Goal: Task Accomplishment & Management: Manage account settings

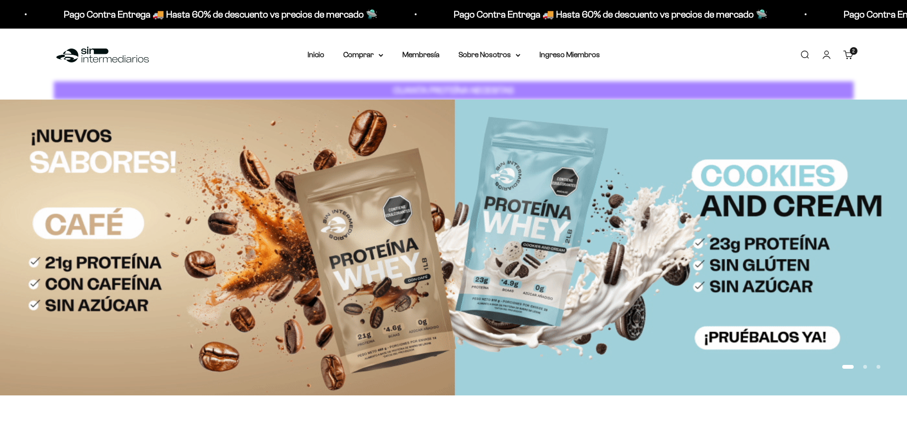
click at [829, 53] on link "Iniciar sesión" at bounding box center [826, 55] width 10 height 10
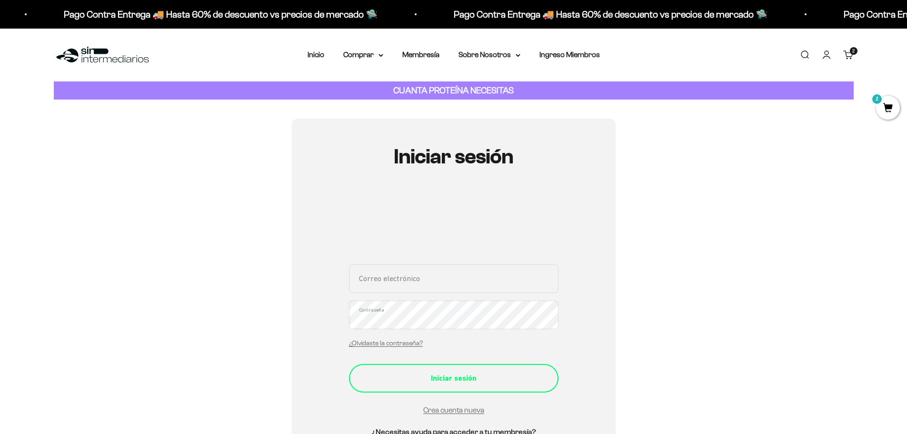
type input "hoolkpedro0@gmail.com"
click at [444, 385] on button "Iniciar sesión" at bounding box center [453, 378] width 209 height 29
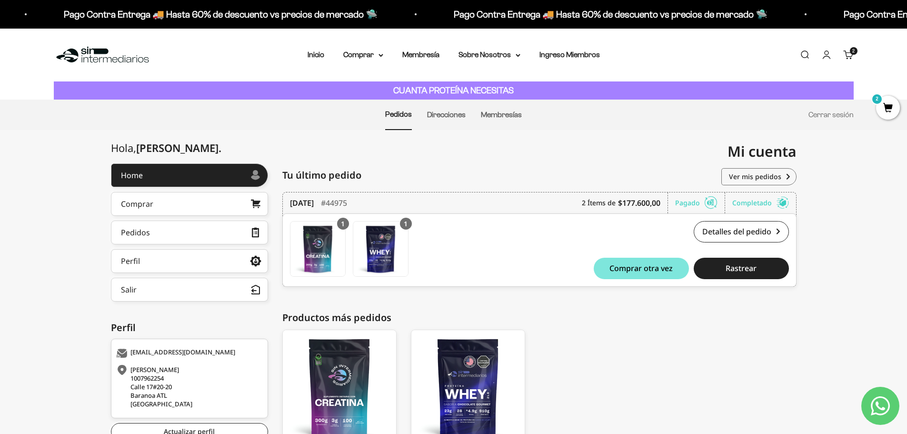
drag, startPoint x: 287, startPoint y: 200, endPoint x: 340, endPoint y: 192, distance: 53.9
click at [340, 192] on div "23 de julio de 2025 #44975 2 Ítems de $177.600,00 Pagado Completado Pedido conf…" at bounding box center [539, 204] width 514 height 25
click at [628, 158] on div "Mi cuenta hoolkpedro0@gmail.com" at bounding box center [625, 151] width 343 height 43
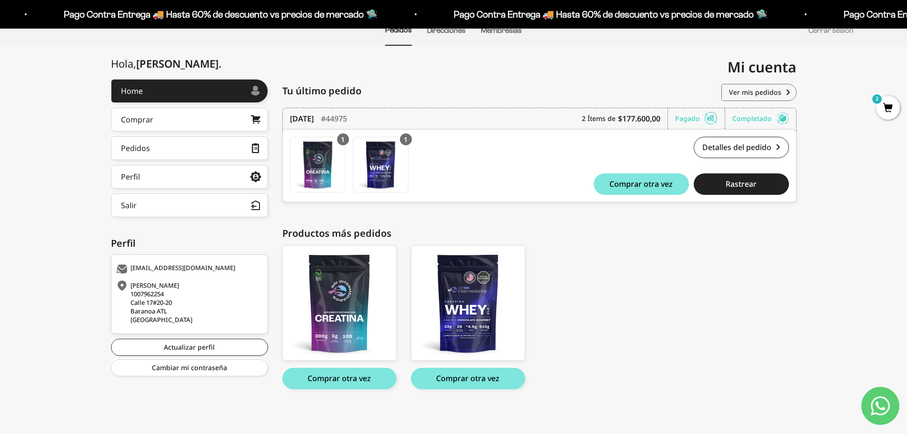
scroll to position [85, 0]
click at [894, 102] on span "2" at bounding box center [888, 108] width 24 height 24
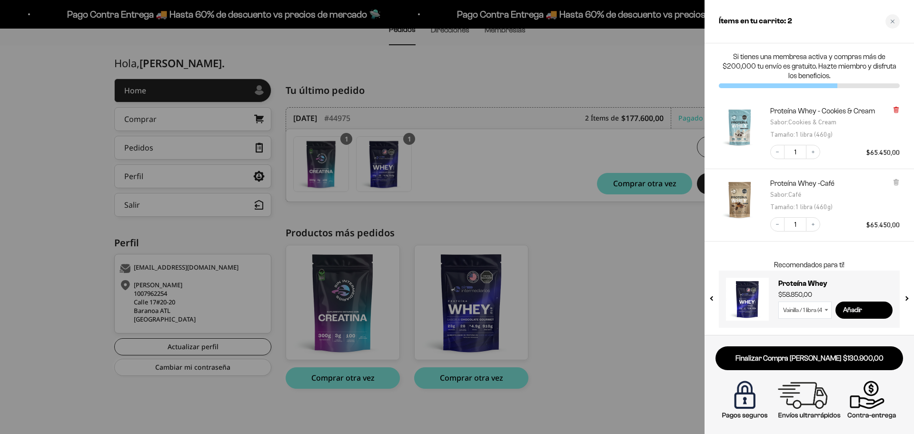
click at [894, 112] on icon at bounding box center [896, 109] width 7 height 7
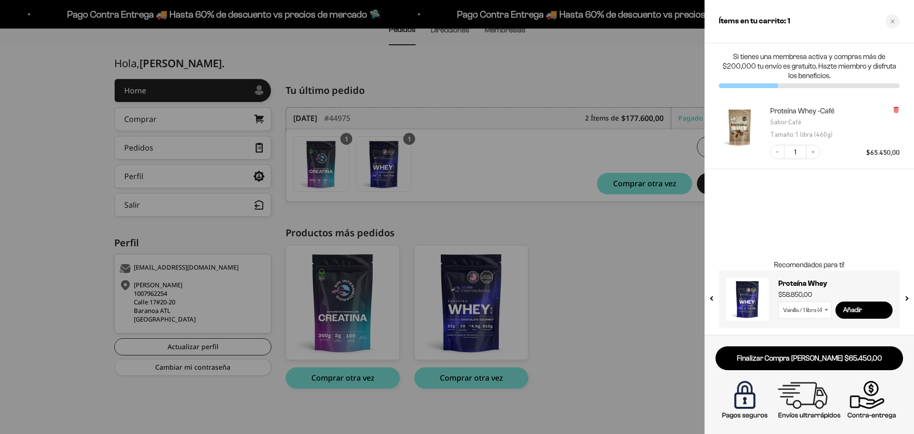
click at [898, 111] on icon at bounding box center [896, 110] width 4 height 5
click at [571, 60] on div at bounding box center [457, 217] width 914 height 434
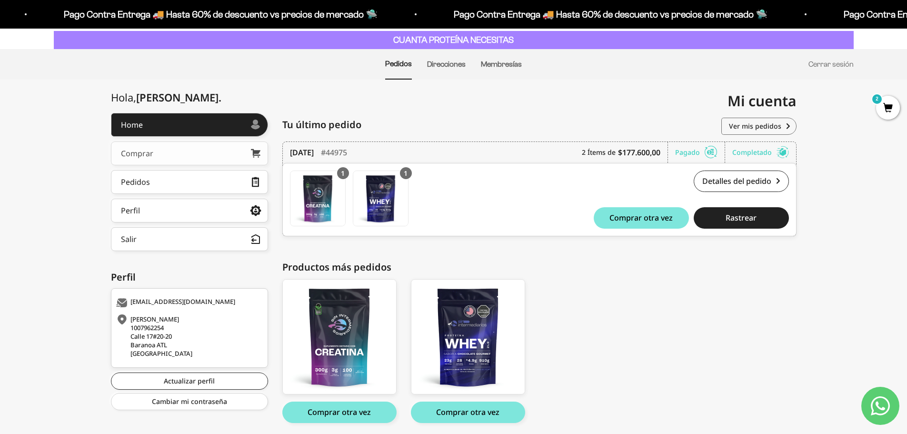
scroll to position [0, 0]
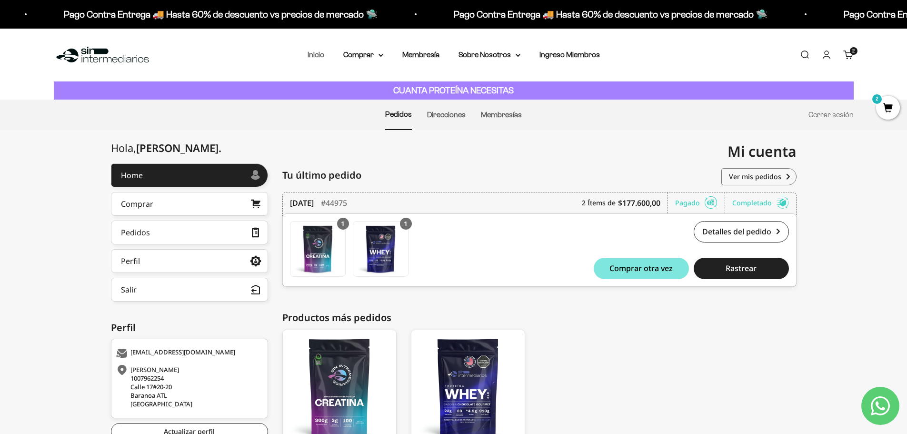
click at [320, 54] on link "Inicio" at bounding box center [316, 54] width 17 height 8
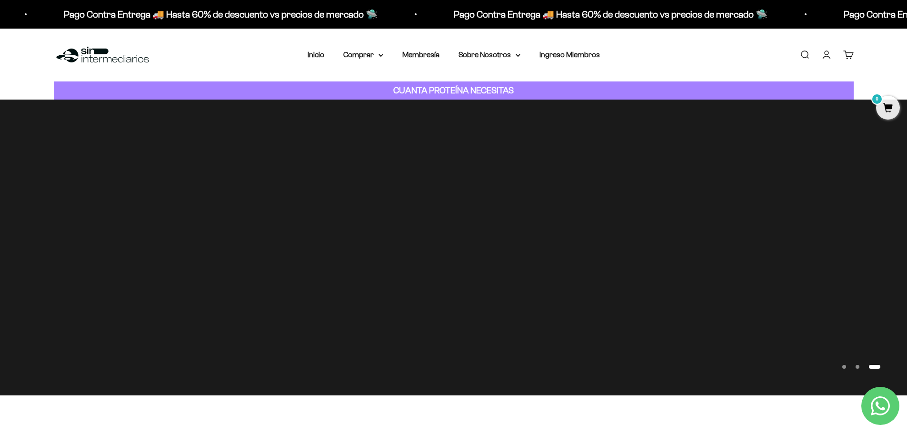
drag, startPoint x: 827, startPoint y: 50, endPoint x: 827, endPoint y: 40, distance: 10.0
click at [827, 50] on link "Cuenta" at bounding box center [826, 55] width 10 height 10
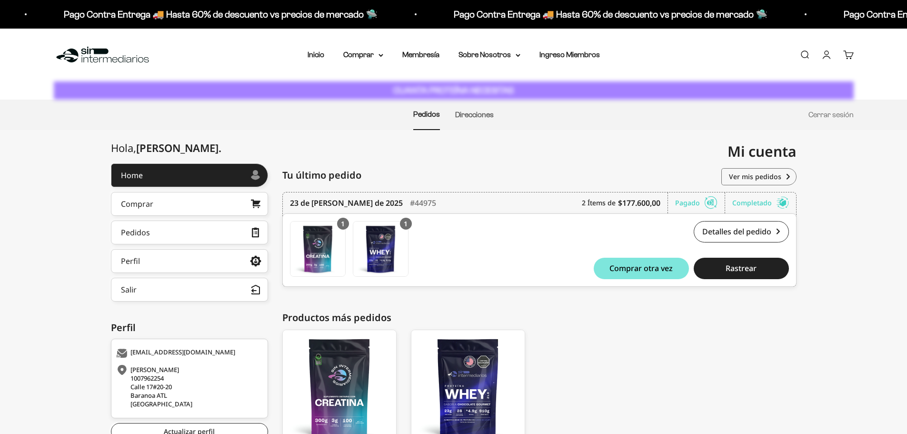
click at [823, 60] on link "Cuenta" at bounding box center [826, 55] width 10 height 10
click at [846, 114] on link "Cerrar sesión" at bounding box center [830, 114] width 45 height 8
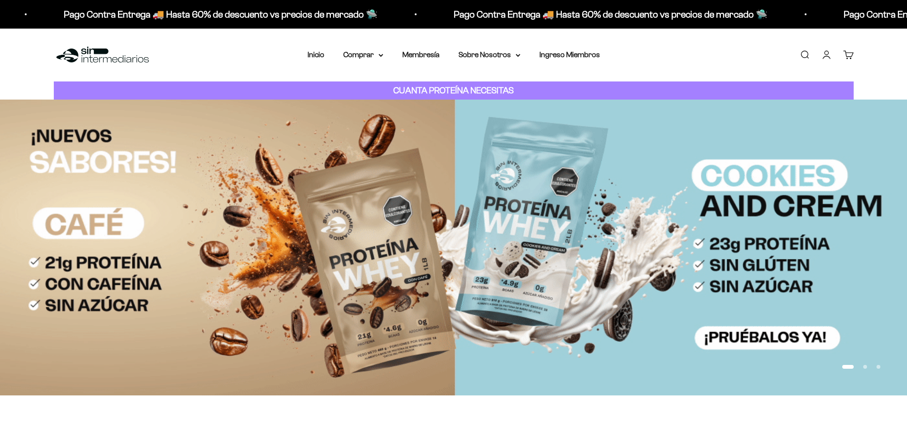
click at [827, 59] on link "Iniciar sesión" at bounding box center [826, 55] width 10 height 10
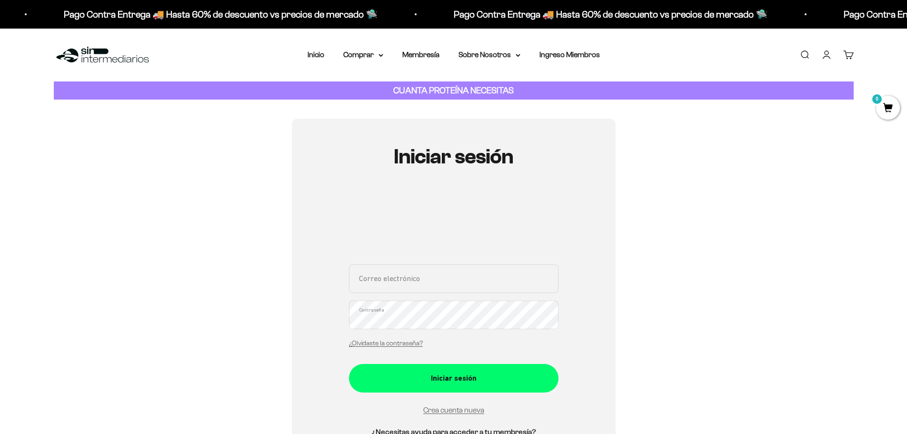
type input "[EMAIL_ADDRESS][DOMAIN_NAME]"
drag, startPoint x: 447, startPoint y: 287, endPoint x: 347, endPoint y: 284, distance: 100.5
click at [333, 287] on div "Iniciar sesión hoolkpedro0@gmail.com Correo electrónico Contraseña ¿Olvidaste l…" at bounding box center [454, 303] width 324 height 368
click at [335, 329] on div "Iniciar sesión hoolkpedro0@gmail.com Correo electrónico Contraseña ¿Olvidaste l…" at bounding box center [454, 303] width 324 height 368
